Goal: Task Accomplishment & Management: Use online tool/utility

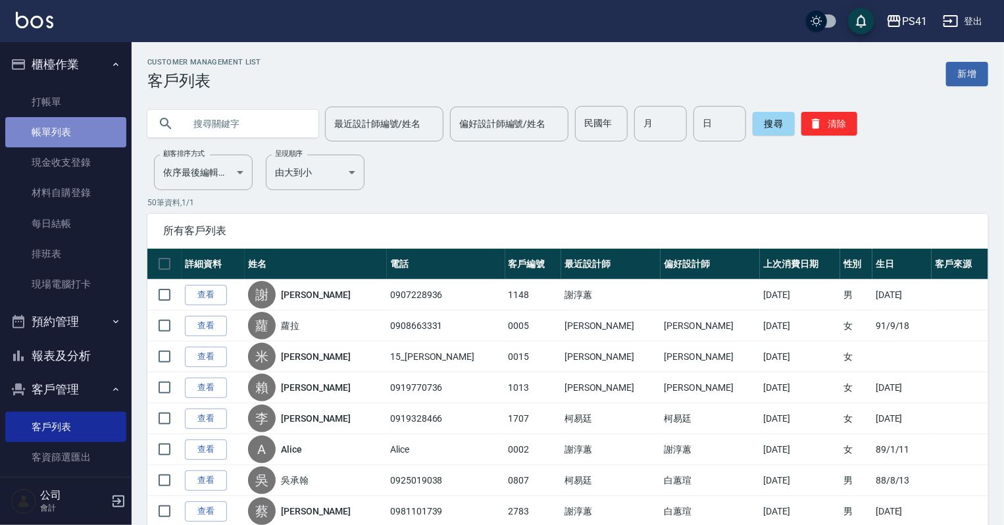
click at [76, 134] on link "帳單列表" at bounding box center [65, 132] width 121 height 30
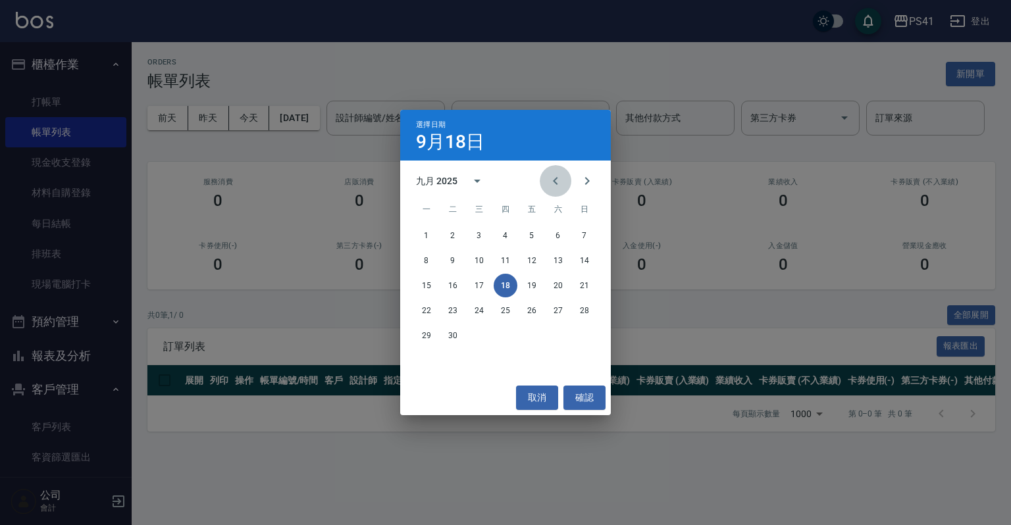
click at [555, 182] on icon "Previous month" at bounding box center [556, 181] width 16 height 16
click at [559, 174] on icon "Previous month" at bounding box center [556, 181] width 16 height 16
click at [498, 233] on button "3" at bounding box center [506, 236] width 24 height 24
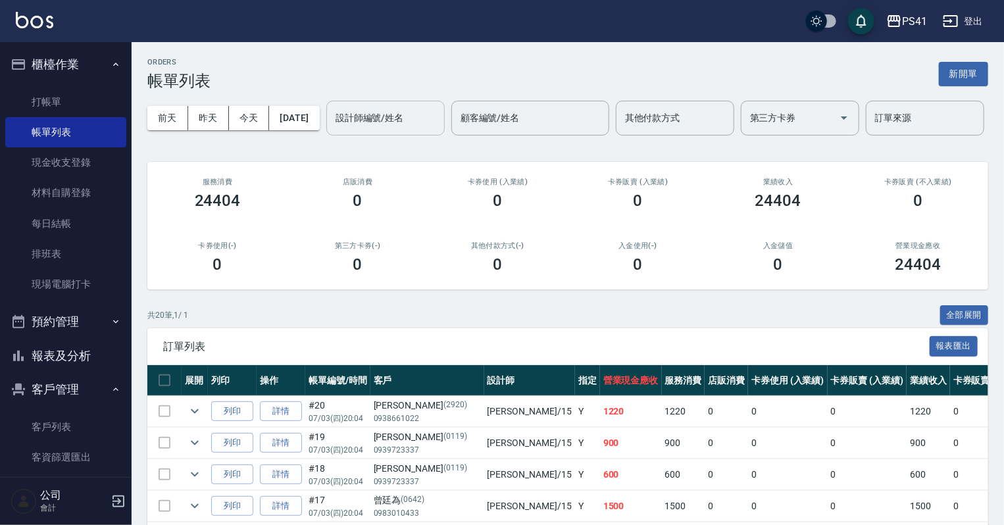
click at [332, 130] on input "設計師編號/姓名" at bounding box center [385, 118] width 107 height 23
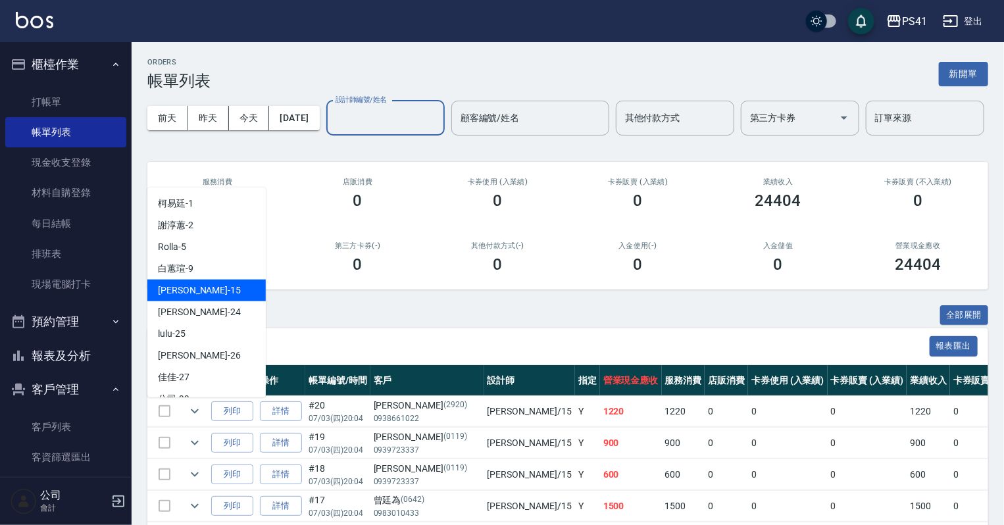
click at [225, 284] on div "[PERSON_NAME]-15" at bounding box center [206, 291] width 118 height 22
type input "[PERSON_NAME]15"
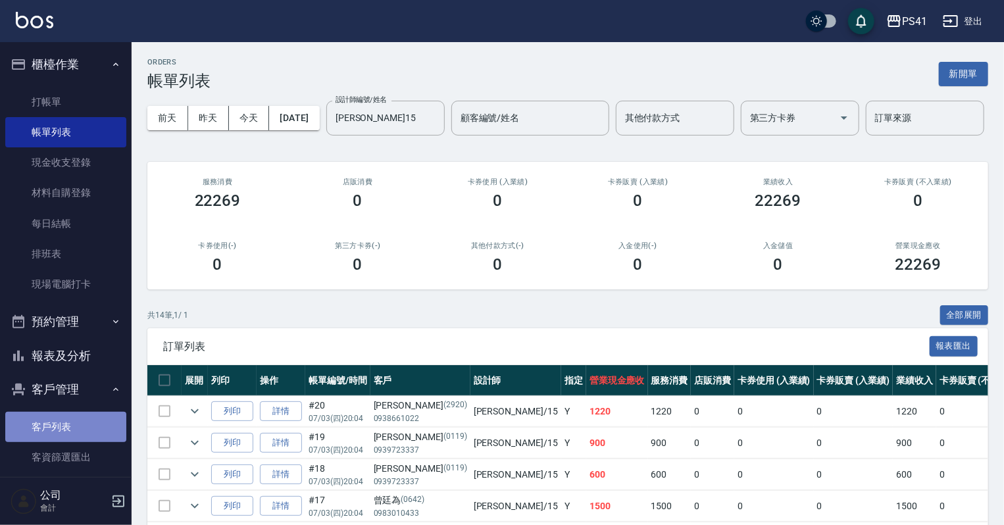
click at [95, 426] on link "客戶列表" at bounding box center [65, 427] width 121 height 30
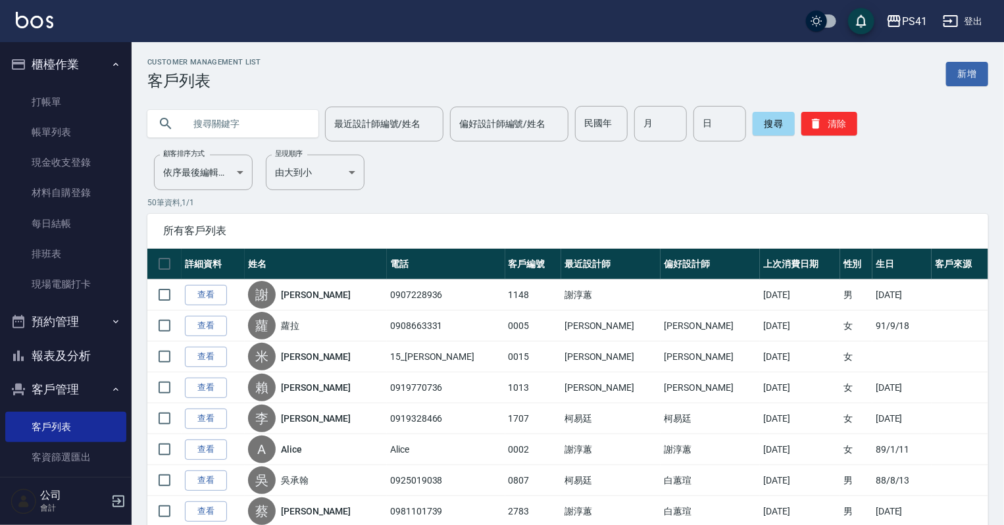
click at [266, 113] on input "text" at bounding box center [246, 124] width 124 height 36
type input "ㄙ"
type input "美雲"
